Goal: Transaction & Acquisition: Purchase product/service

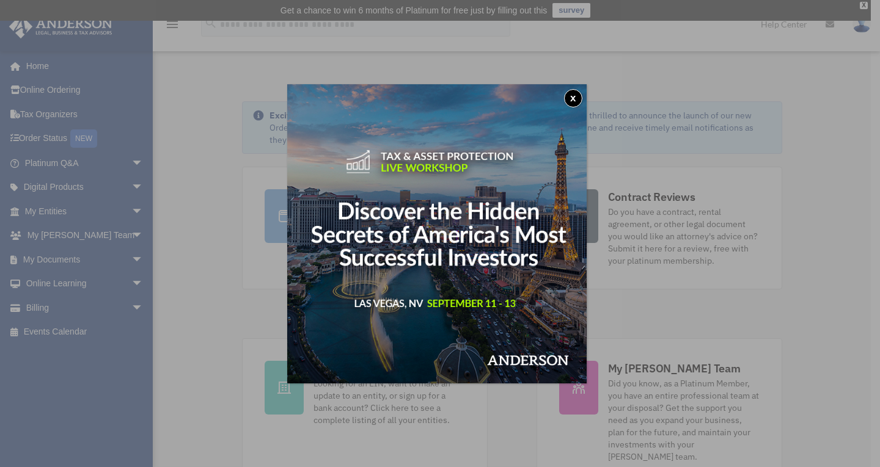
click at [574, 98] on button "x" at bounding box center [573, 98] width 18 height 18
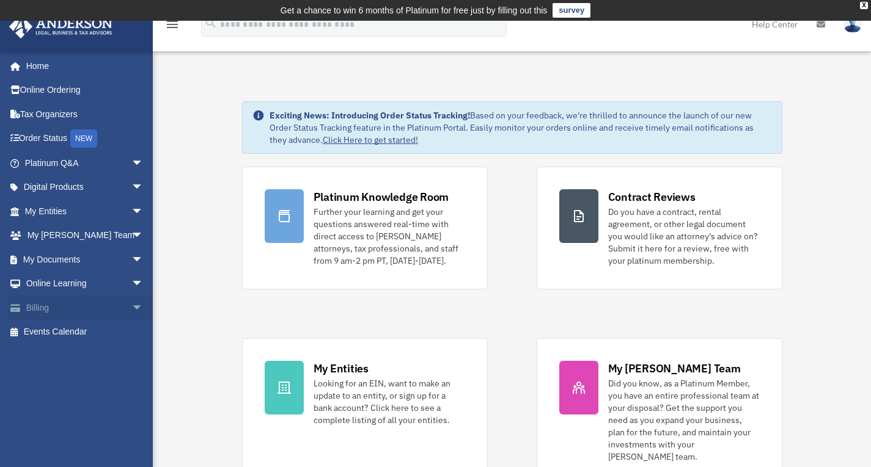
click at [83, 305] on link "Billing arrow_drop_down" at bounding box center [85, 308] width 153 height 24
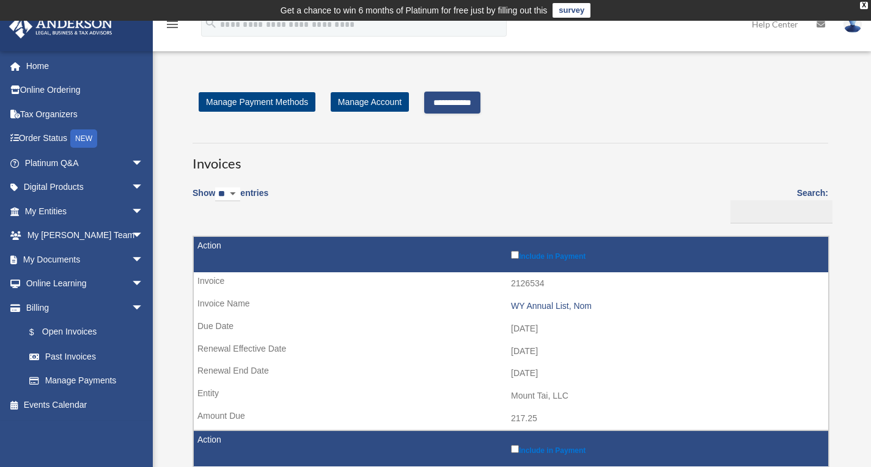
click at [473, 106] on input "**********" at bounding box center [452, 103] width 56 height 22
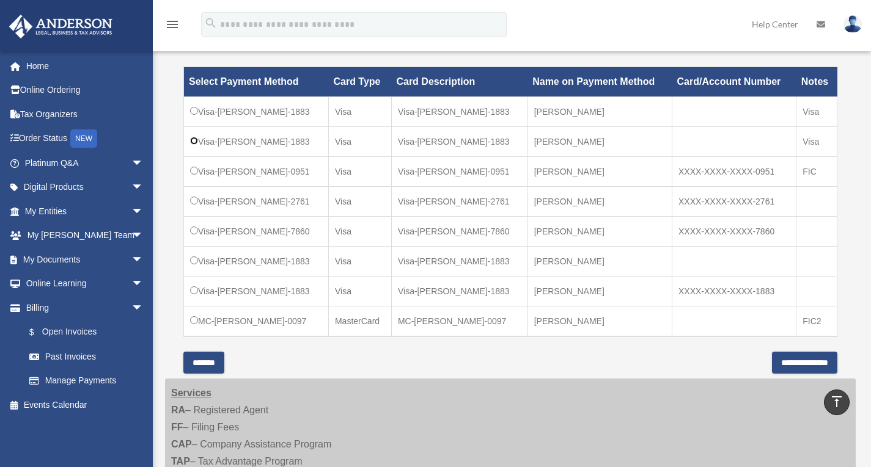
scroll to position [359, 0]
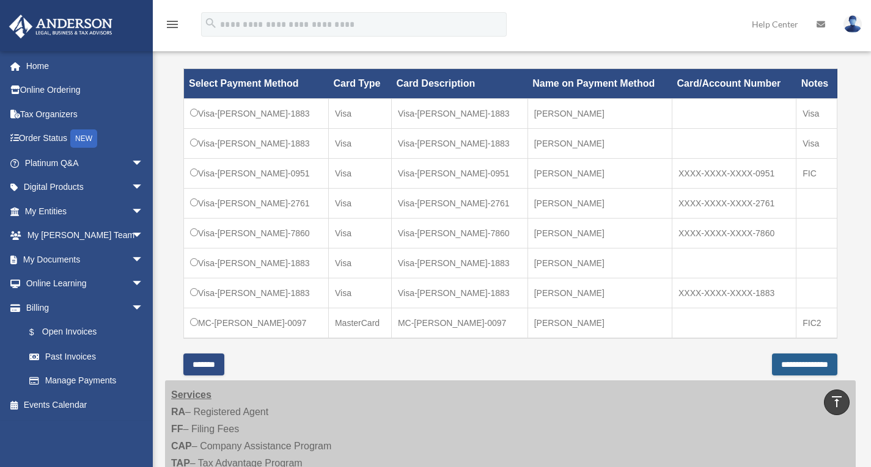
click at [786, 359] on input "**********" at bounding box center [804, 365] width 65 height 22
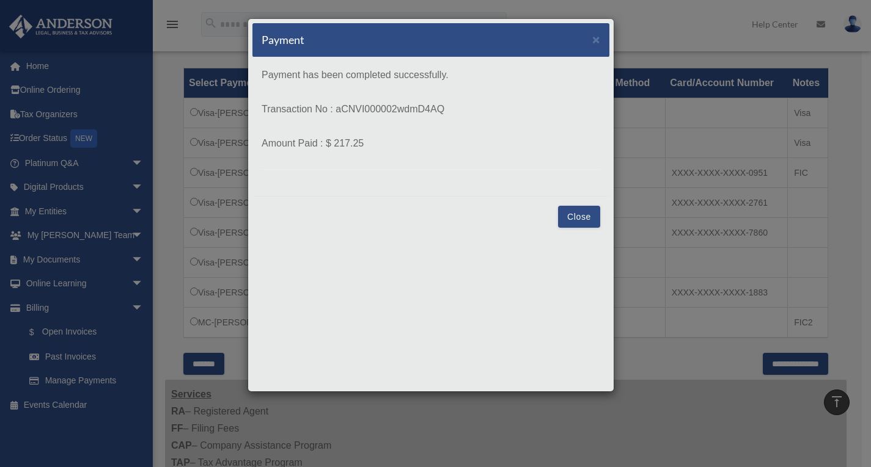
click at [583, 212] on button "Close" at bounding box center [579, 217] width 42 height 22
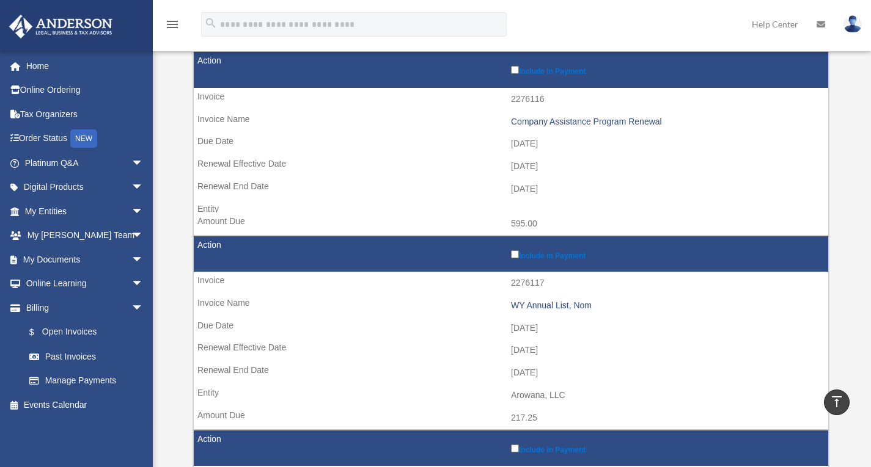
scroll to position [379, 0]
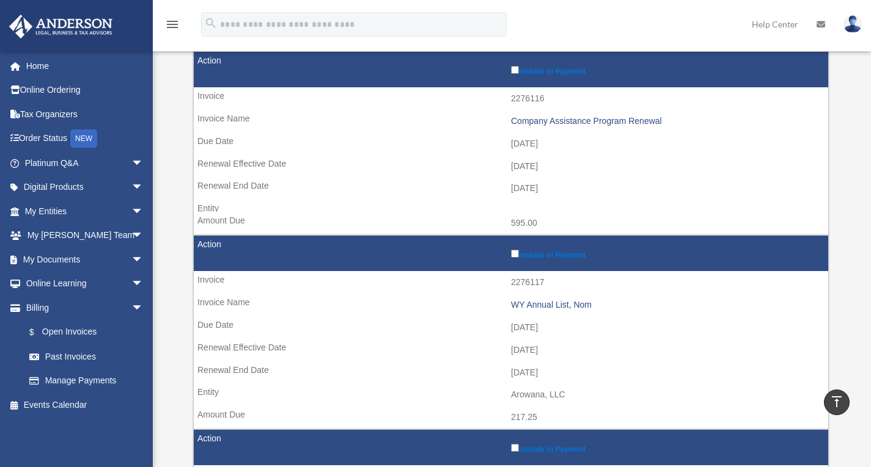
drag, startPoint x: 870, startPoint y: 148, endPoint x: 875, endPoint y: 130, distance: 19.0
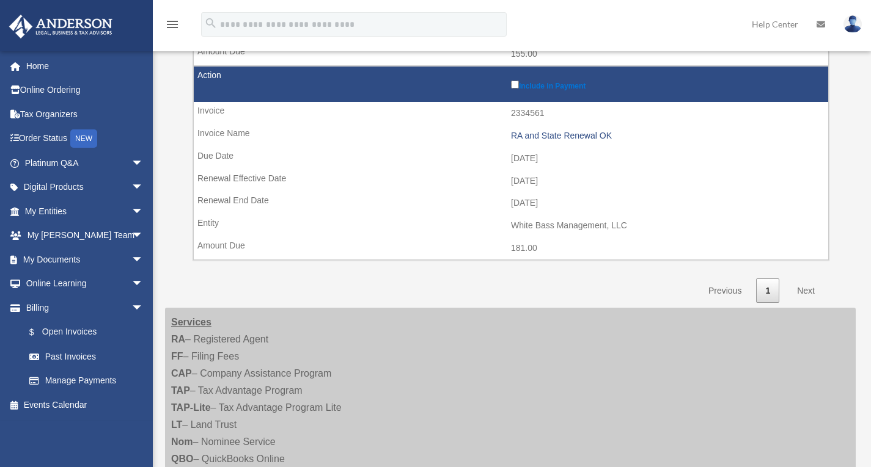
scroll to position [945, 0]
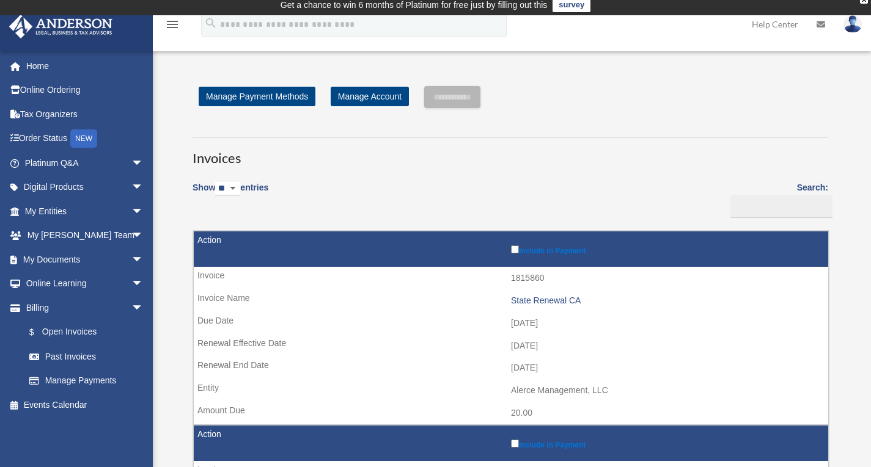
scroll to position [0, 0]
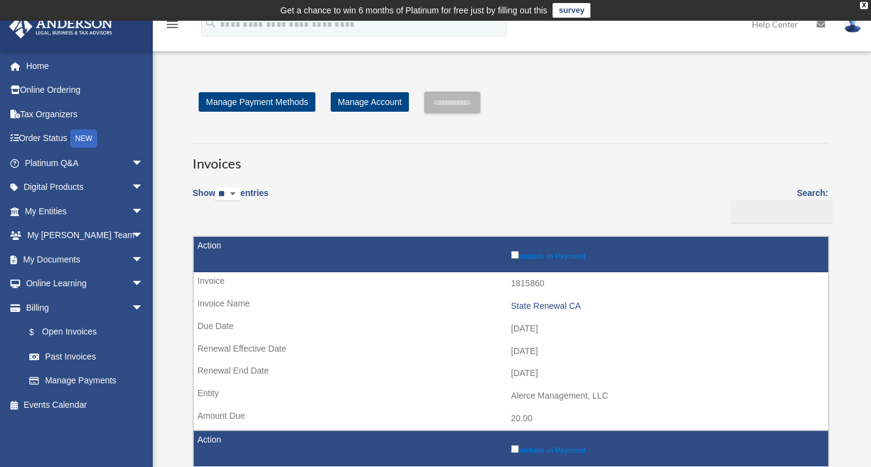
click at [855, 31] on img at bounding box center [852, 24] width 18 height 18
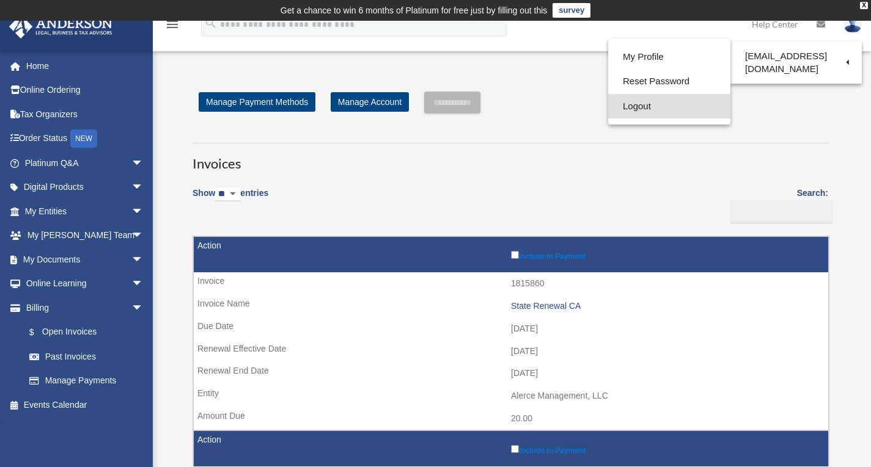
click at [651, 103] on link "Logout" at bounding box center [669, 106] width 122 height 25
